Goal: Information Seeking & Learning: Understand process/instructions

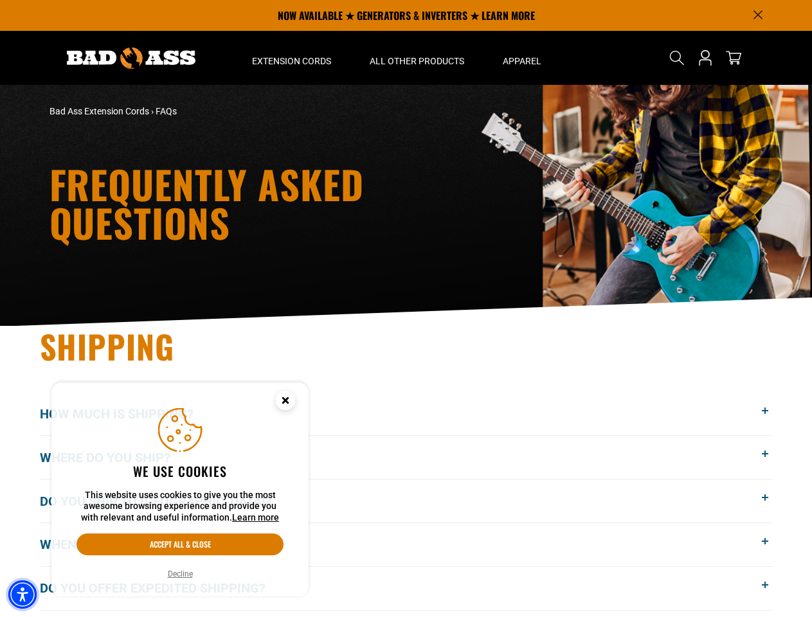
click at [23, 595] on img "Accessibility Menu" at bounding box center [22, 595] width 28 height 28
